Goal: Contribute content

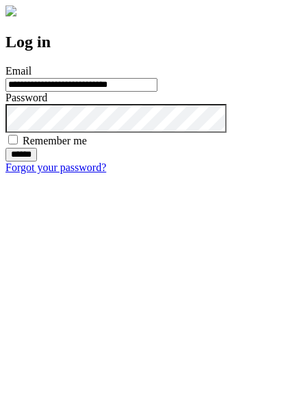
type input "**********"
click at [37, 161] on input "******" at bounding box center [20, 155] width 31 height 14
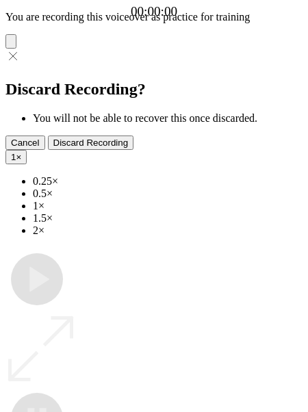
type input "**********"
